Goal: Task Accomplishment & Management: Manage account settings

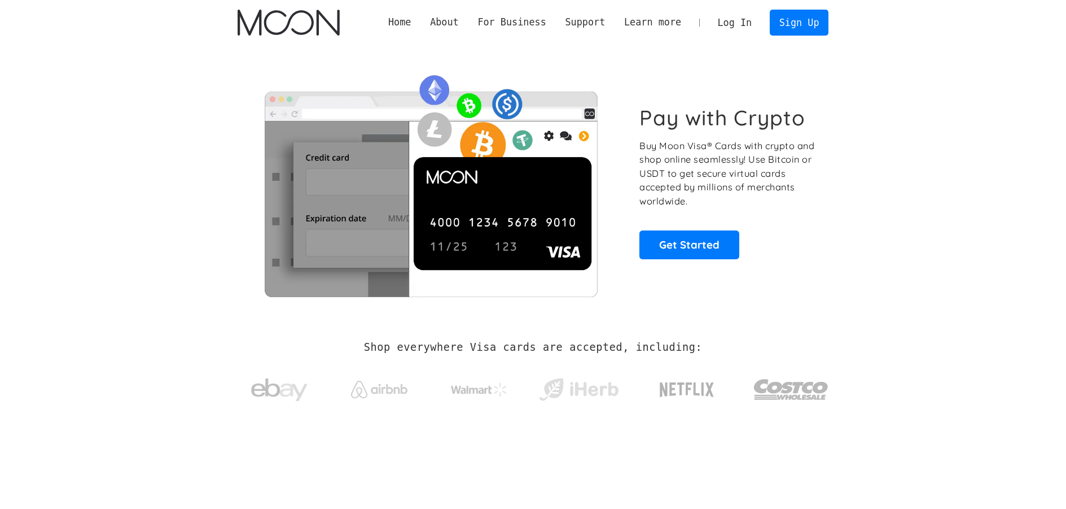
click at [737, 20] on link "Log In" at bounding box center [734, 22] width 53 height 25
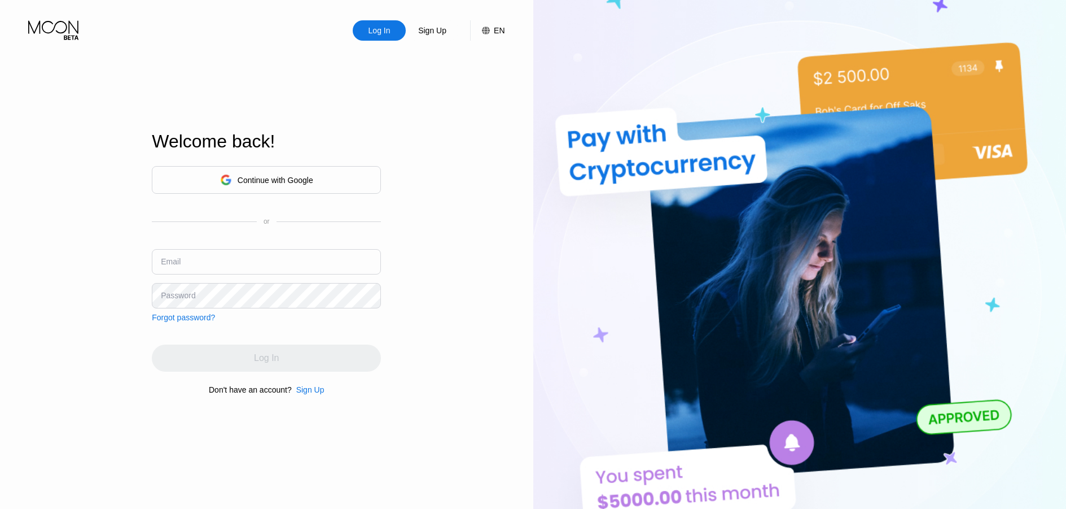
click at [300, 171] on div "Continue with Google" at bounding box center [266, 179] width 93 height 17
